Goal: Task Accomplishment & Management: Manage account settings

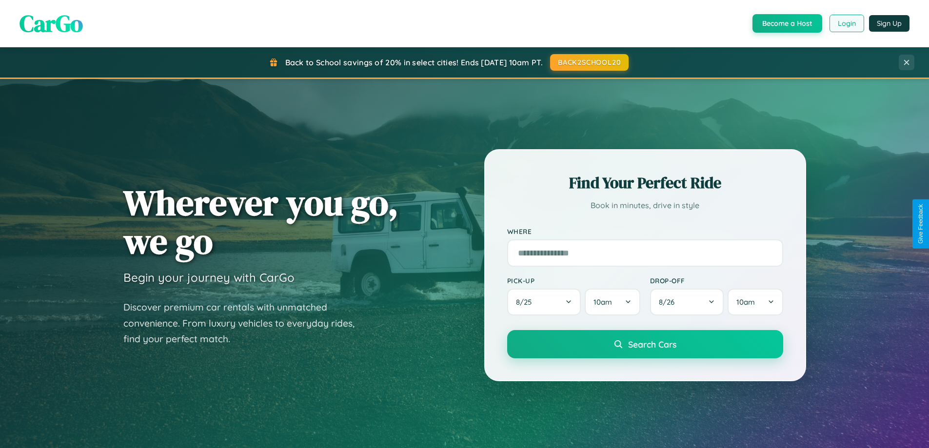
click at [846, 23] on button "Login" at bounding box center [846, 24] width 35 height 18
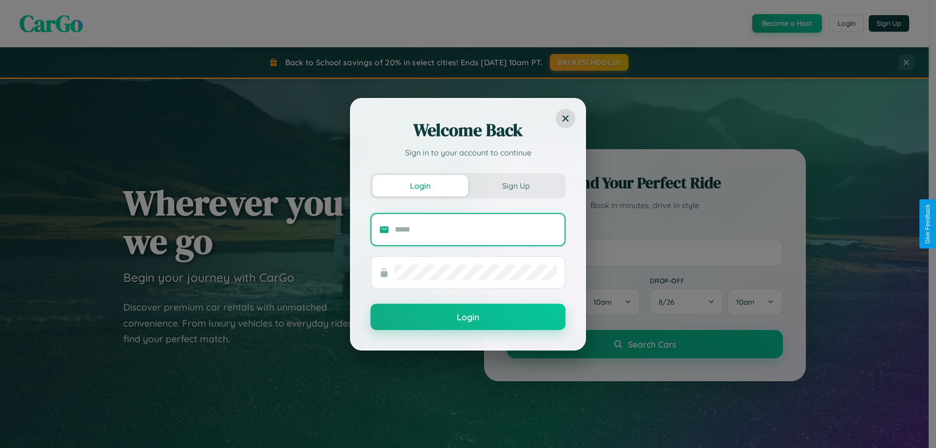
click at [476, 229] on input "text" at bounding box center [476, 230] width 162 height 16
type input "**********"
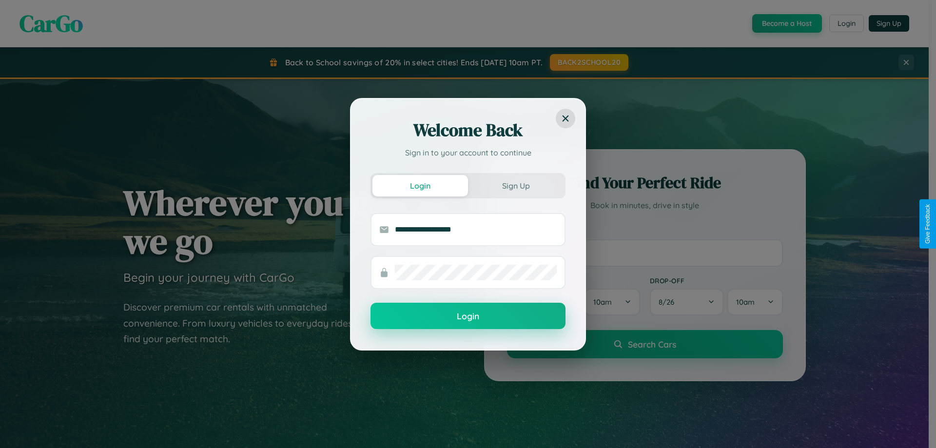
click at [468, 316] on button "Login" at bounding box center [467, 316] width 195 height 26
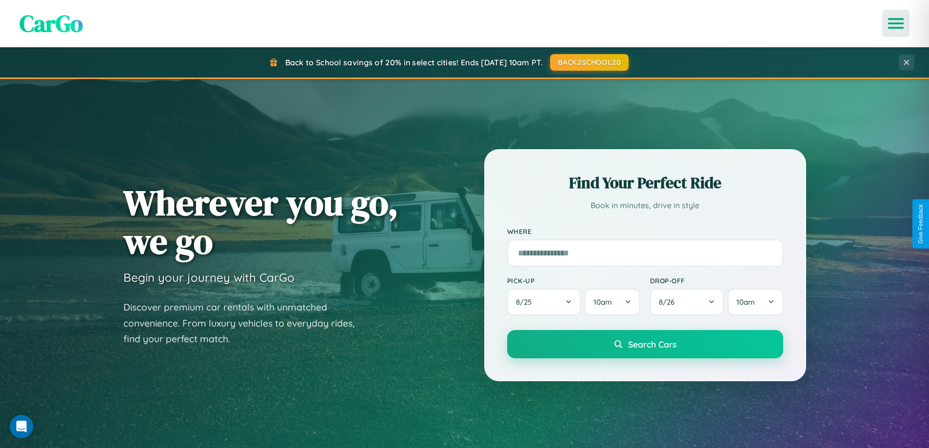
click at [896, 23] on icon "Open menu" at bounding box center [896, 23] width 14 height 9
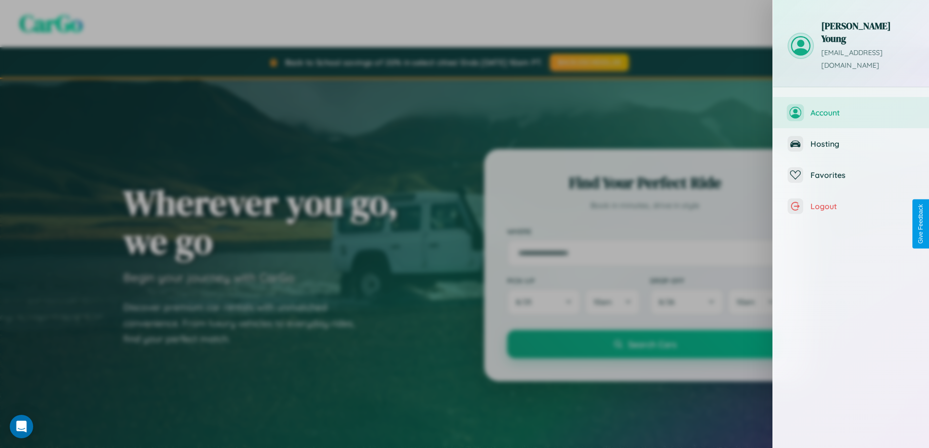
click at [851, 108] on span "Account" at bounding box center [862, 113] width 104 height 10
